Goal: Information Seeking & Learning: Learn about a topic

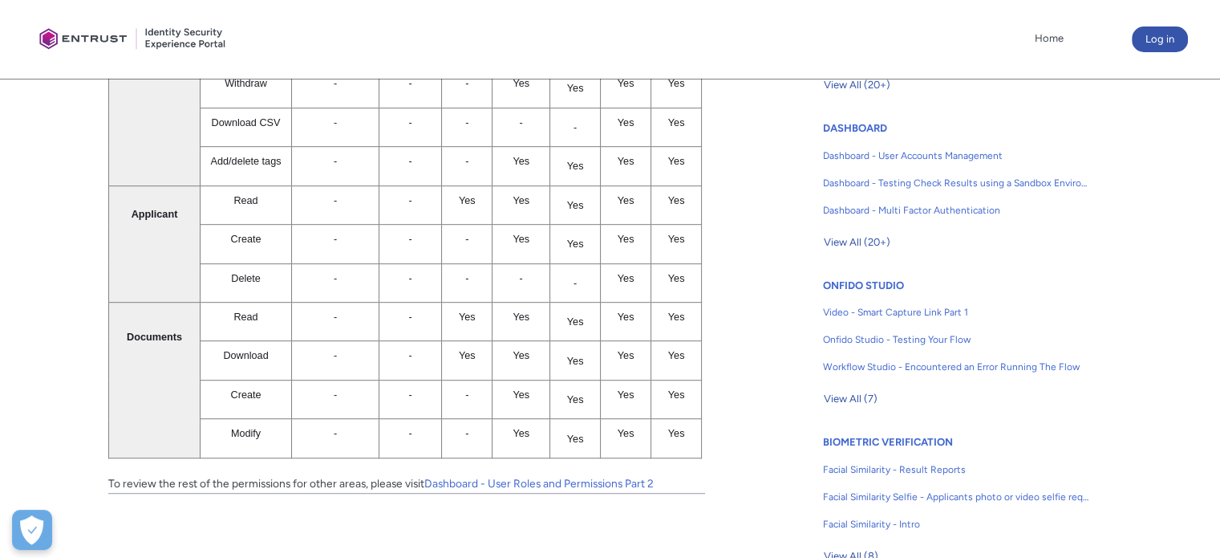
scroll to position [897, 0]
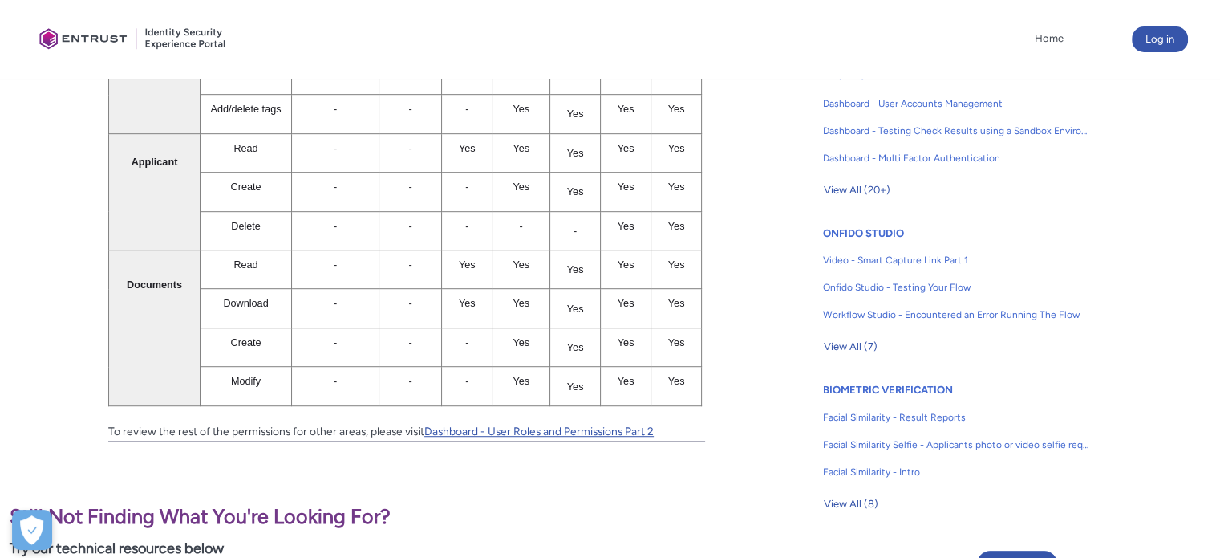
click at [621, 424] on link "Dashboard - User Roles and Permissions Part 2" at bounding box center [538, 430] width 229 height 13
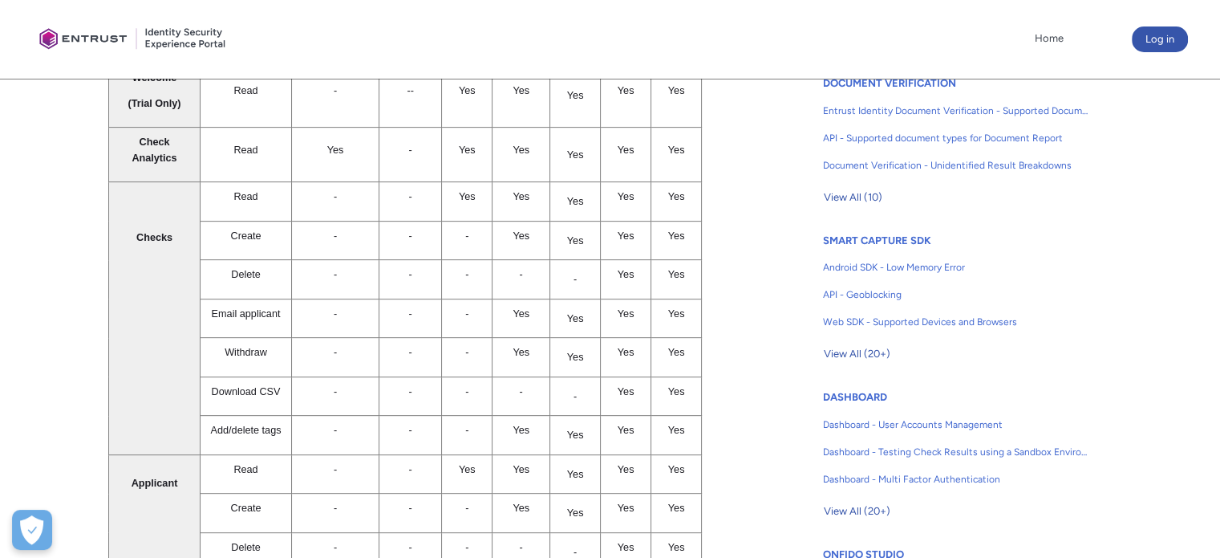
scroll to position [496, 0]
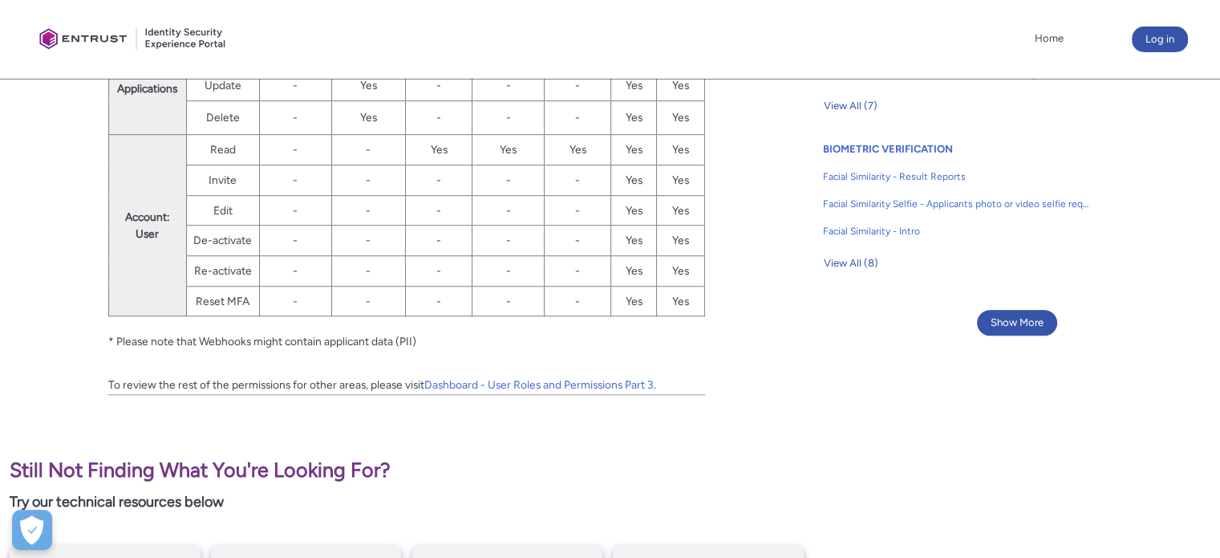
scroll to position [1204, 0]
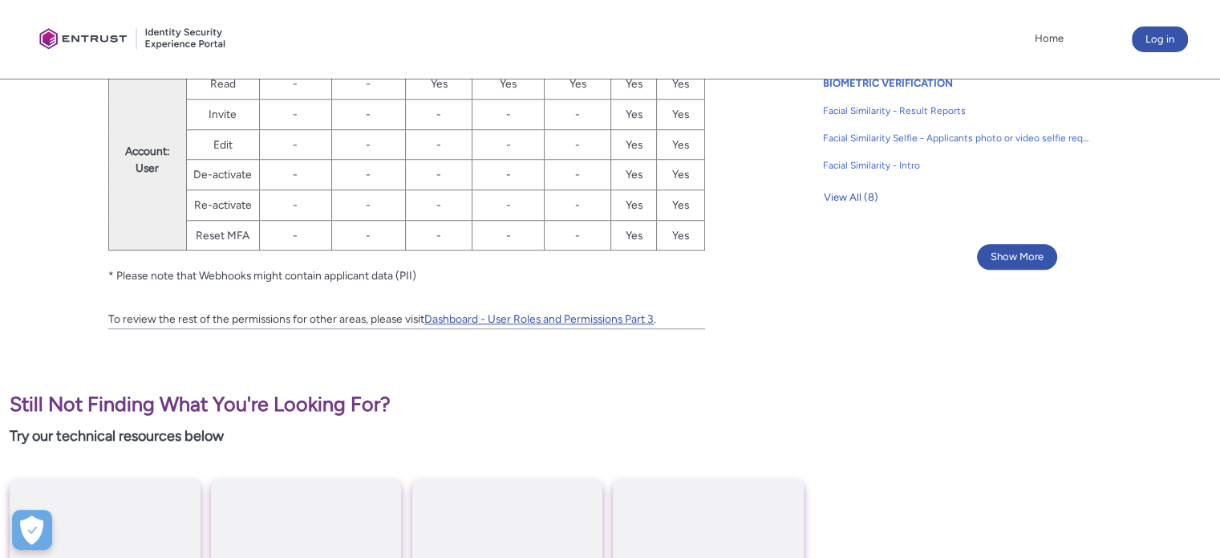
click at [613, 313] on link "Dashboard - User Roles and Permissions Part 3" at bounding box center [538, 318] width 229 height 13
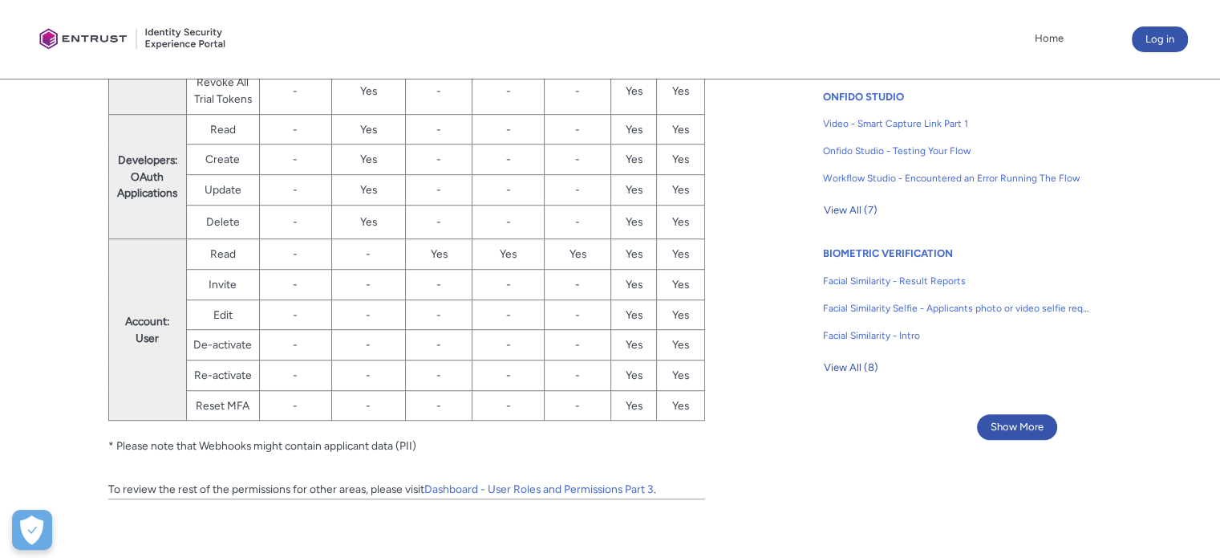
scroll to position [1043, 0]
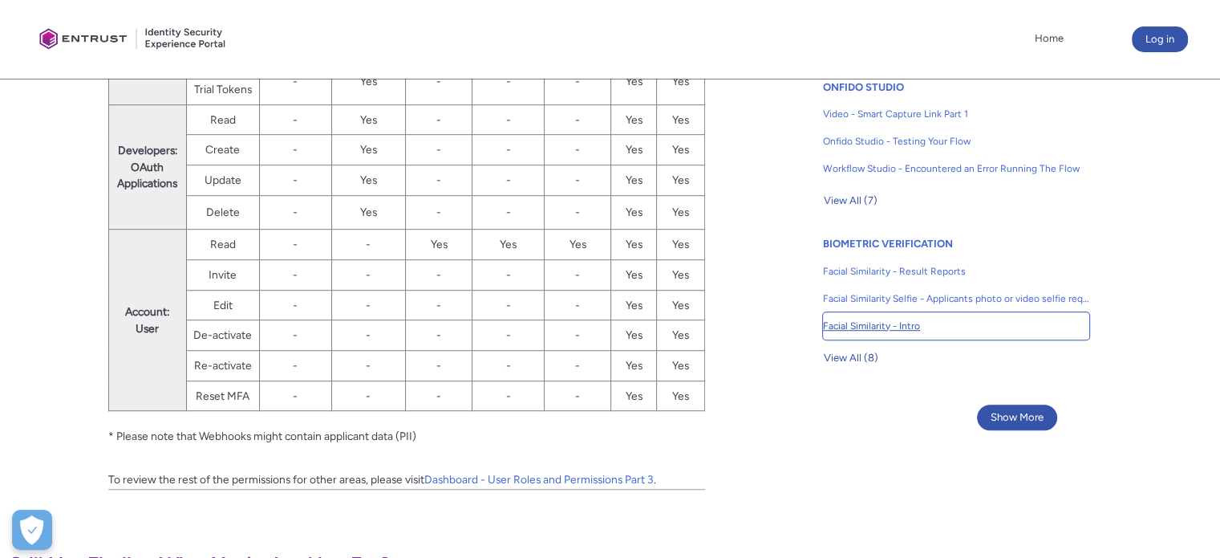
click at [879, 327] on span "Facial Similarity - Intro" at bounding box center [956, 326] width 266 height 14
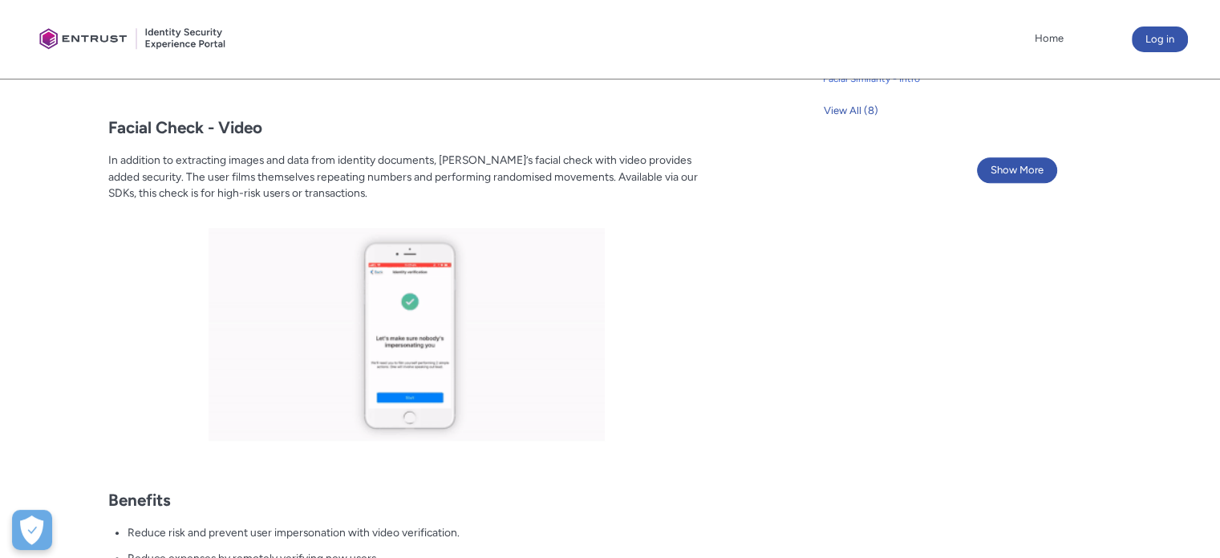
scroll to position [1284, 0]
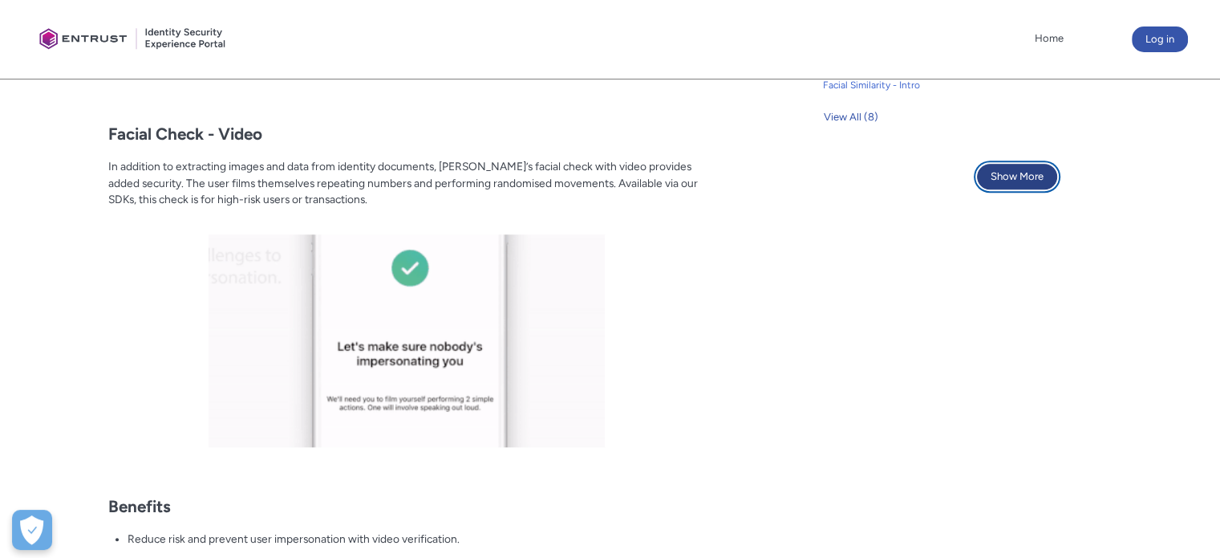
click at [1001, 164] on button "Show More" at bounding box center [1017, 177] width 80 height 26
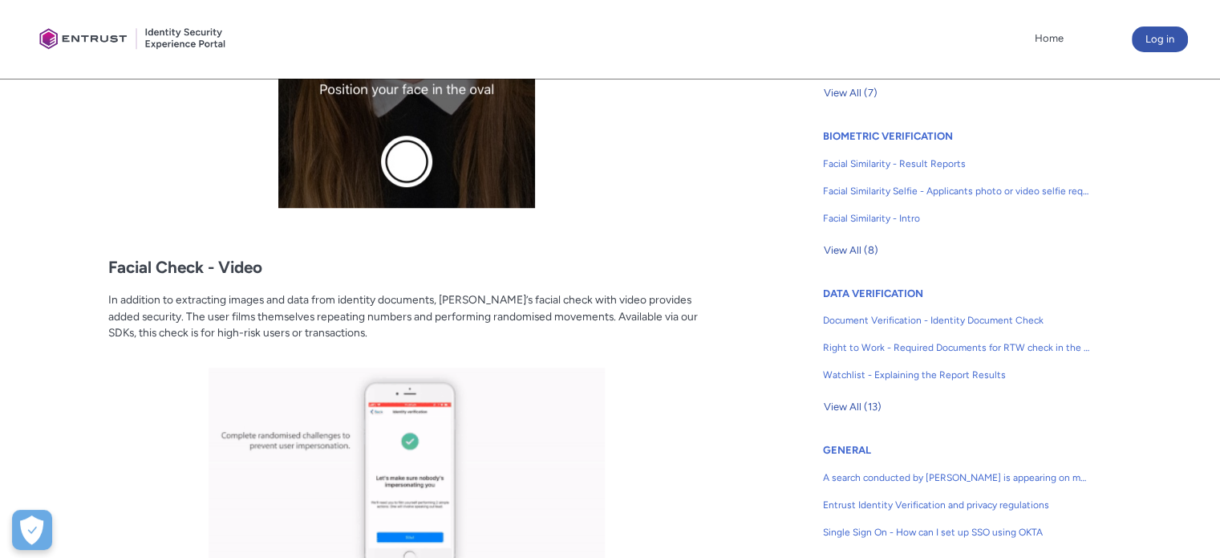
scroll to position [1043, 0]
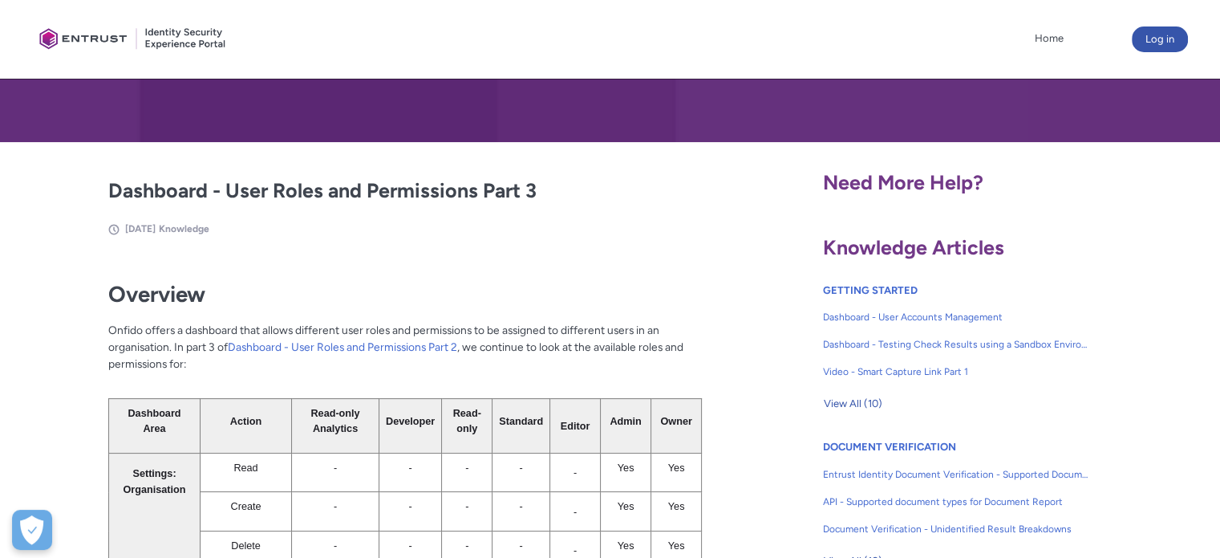
scroll to position [241, 0]
